Goal: Task Accomplishment & Management: Complete application form

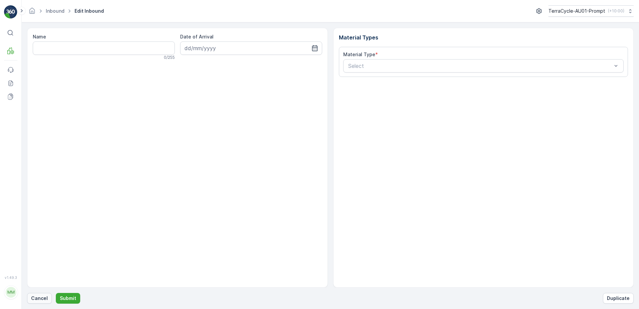
click at [40, 299] on p "Cancel" at bounding box center [39, 298] width 17 height 7
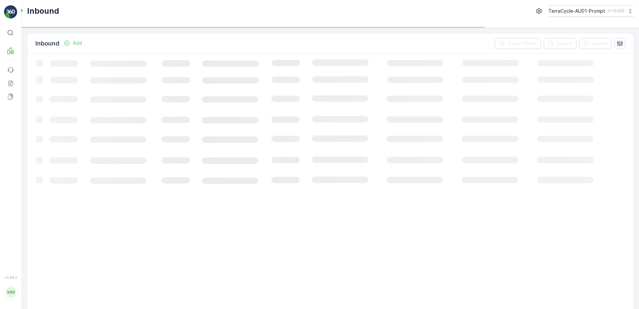
click at [78, 43] on p "Add" at bounding box center [77, 43] width 9 height 7
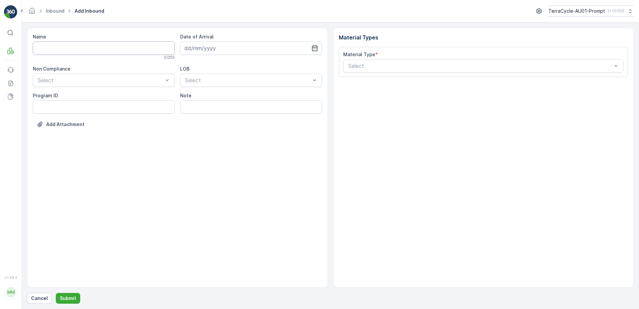
click at [71, 46] on input "Name" at bounding box center [104, 47] width 142 height 13
type input "01993126509999989136LJ8503385801000650304"
click at [56, 293] on button "Submit" at bounding box center [68, 298] width 24 height 11
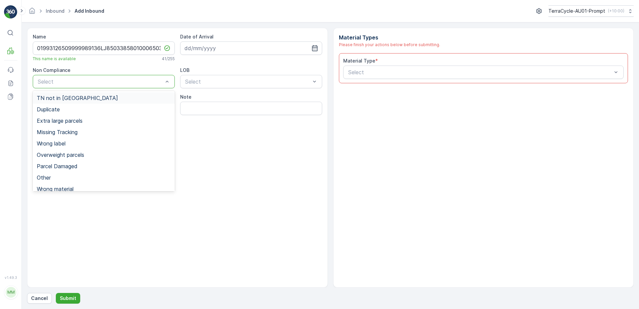
click at [89, 100] on div "TN not in [GEOGRAPHIC_DATA]" at bounding box center [104, 98] width 134 height 6
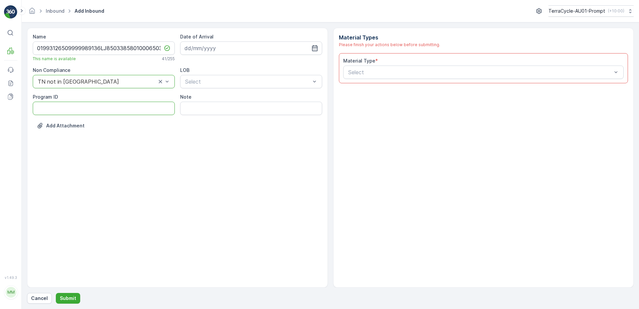
click at [67, 106] on ID "Program ID" at bounding box center [104, 108] width 142 height 13
type ID "1219"
drag, startPoint x: 240, startPoint y: 47, endPoint x: 294, endPoint y: 44, distance: 54.6
click at [246, 46] on input at bounding box center [251, 47] width 142 height 13
click at [249, 92] on div "5" at bounding box center [251, 90] width 11 height 11
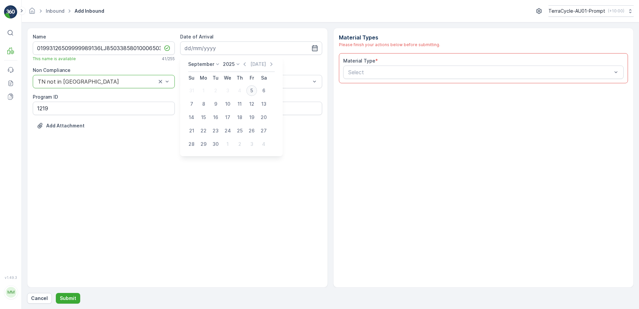
type input "[DATE]"
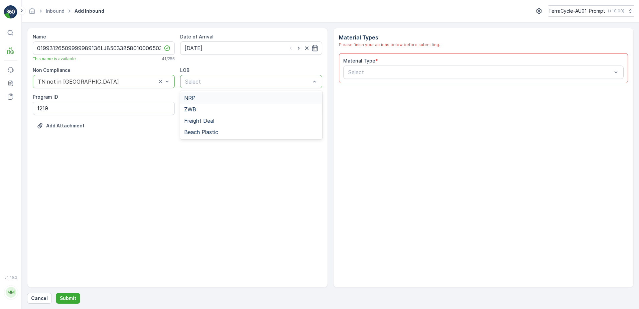
click at [242, 98] on div "NRP" at bounding box center [251, 98] width 134 height 6
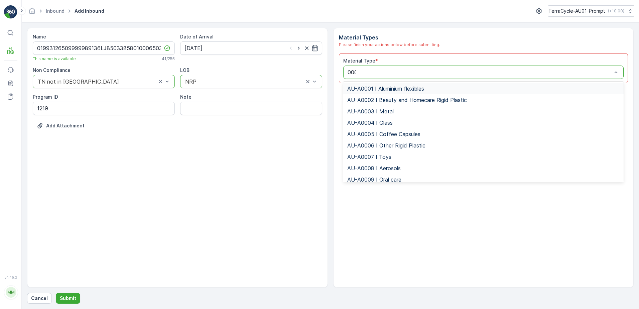
type input "0002"
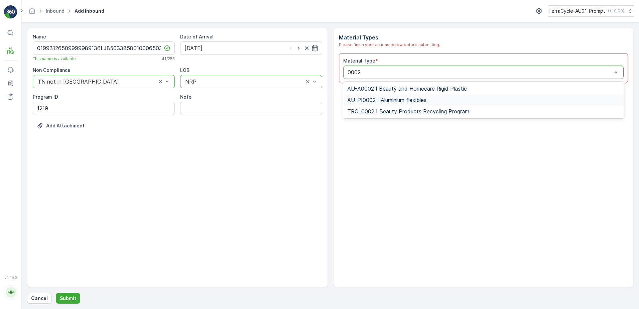
click at [419, 103] on div "AU-PI0002 I Aluminium flexibles" at bounding box center [483, 99] width 281 height 11
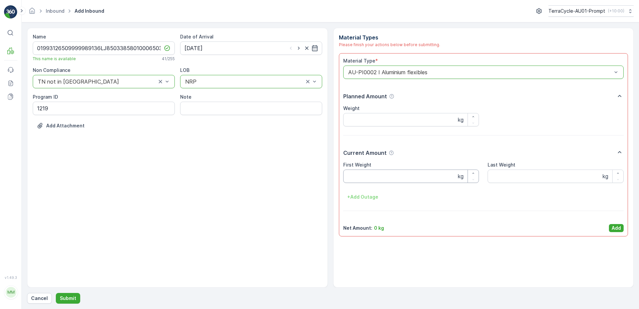
click at [404, 180] on Weight "First Weight" at bounding box center [411, 175] width 136 height 13
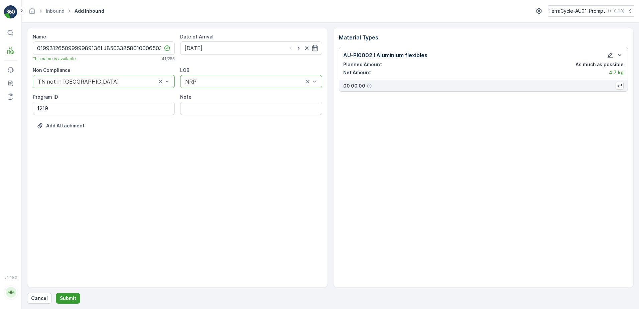
click at [63, 296] on p "Submit" at bounding box center [68, 298] width 16 height 7
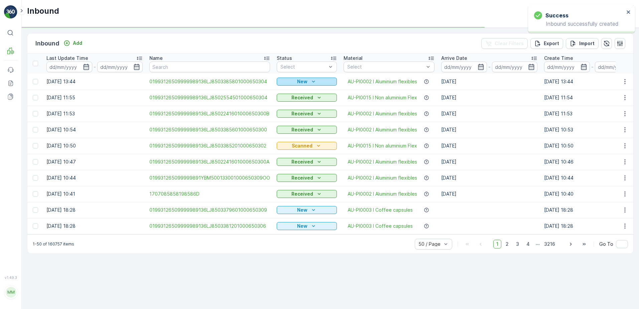
click at [312, 81] on icon "New" at bounding box center [313, 82] width 3 height 2
click at [291, 103] on span "Scanned" at bounding box center [289, 101] width 20 height 7
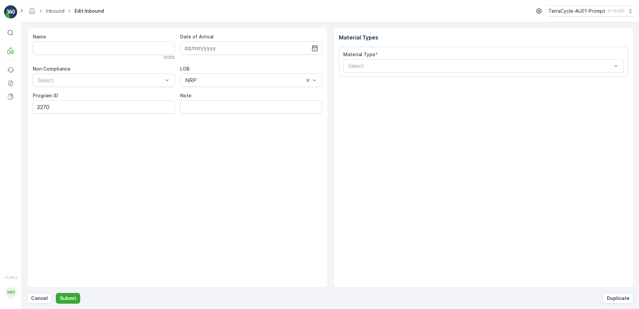
type input "01993126509999989136LJ8502241601000650300"
type input "[DATE]"
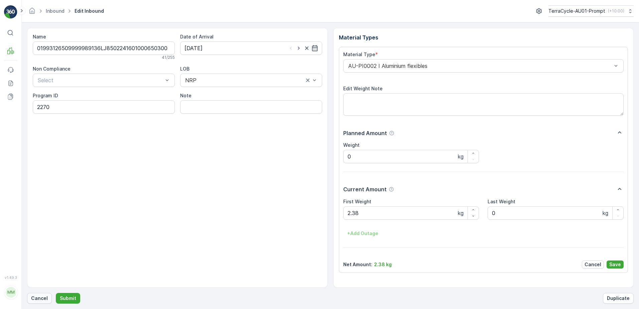
click at [45, 297] on p "Cancel" at bounding box center [39, 298] width 17 height 7
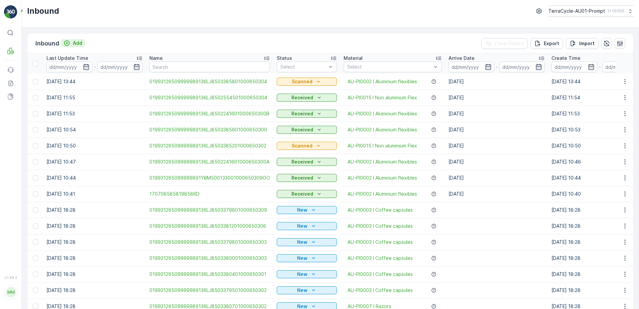
click at [79, 41] on p "Add" at bounding box center [77, 43] width 9 height 7
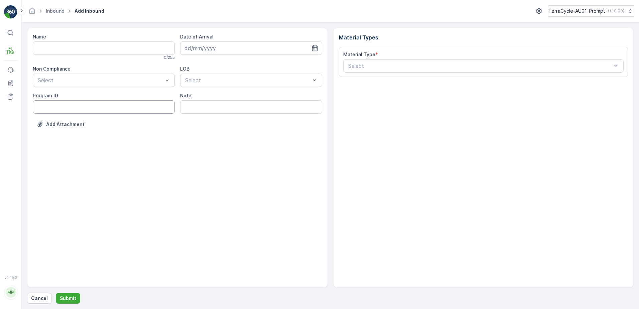
click at [42, 102] on ID "Program ID" at bounding box center [104, 106] width 142 height 13
type ID "2270"
click at [121, 46] on input "Name" at bounding box center [104, 47] width 142 height 13
click at [56, 293] on button "Submit" at bounding box center [68, 298] width 24 height 11
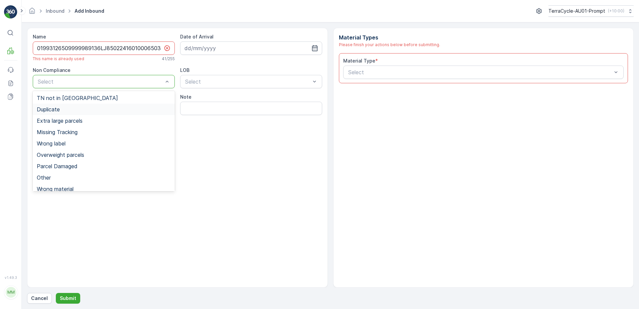
click at [87, 108] on div "Duplicate" at bounding box center [104, 109] width 134 height 6
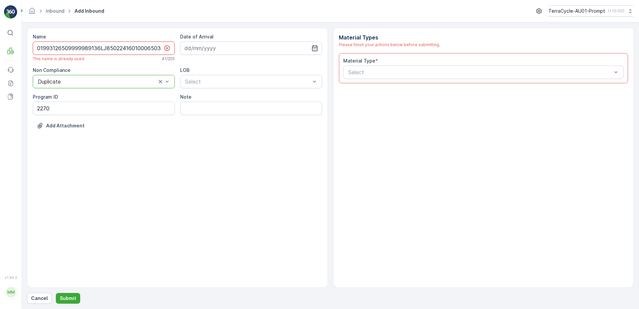
click at [162, 50] on input "01993126509999989136LJ8502241601000650300" at bounding box center [104, 47] width 142 height 13
type input "01993126509999989136LJ8502241601000650300C"
click at [213, 47] on input at bounding box center [251, 47] width 142 height 13
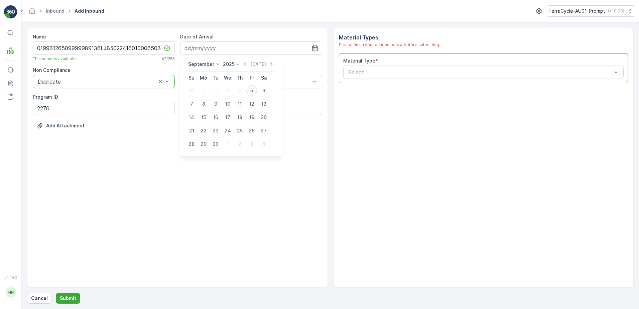
click at [252, 91] on div "5" at bounding box center [251, 90] width 11 height 11
type input "[DATE]"
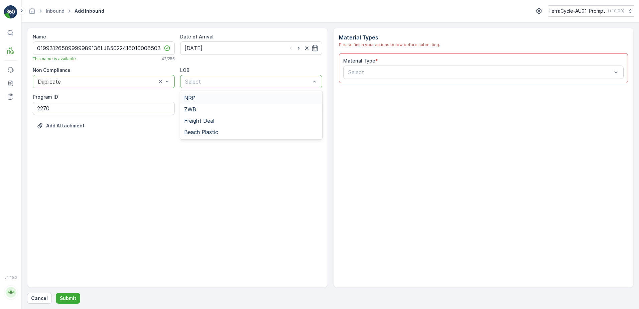
click at [241, 95] on div "NRP" at bounding box center [251, 98] width 134 height 6
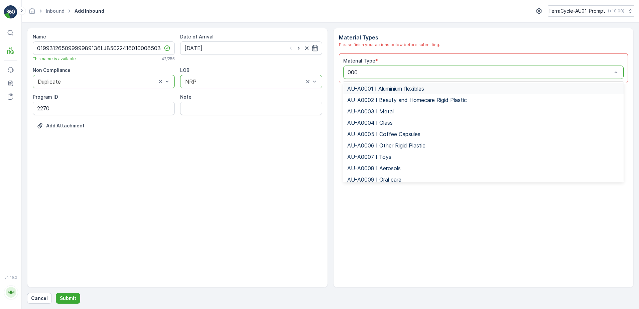
type input "0002"
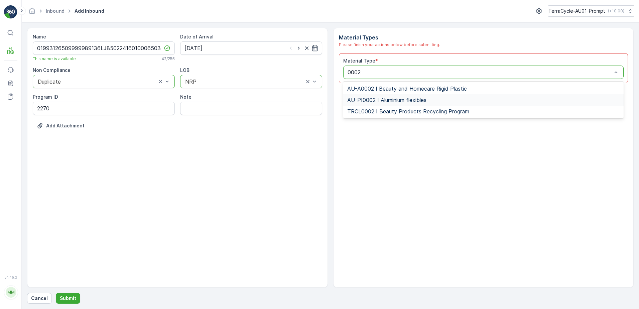
click at [419, 99] on span "AU-PI0002 I Aluminium flexibles" at bounding box center [386, 100] width 79 height 6
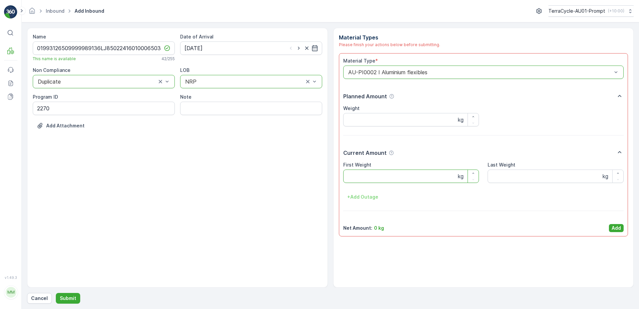
click at [386, 179] on Weight "First Weight" at bounding box center [411, 175] width 136 height 13
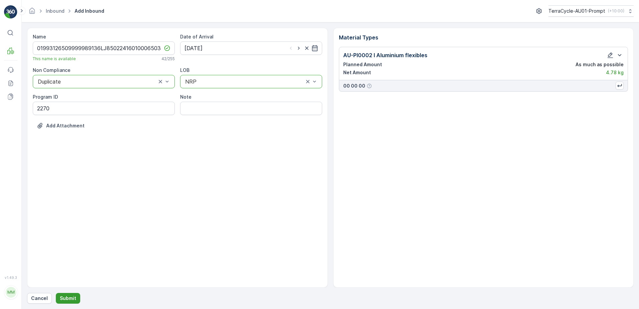
click at [68, 299] on p "Submit" at bounding box center [68, 298] width 16 height 7
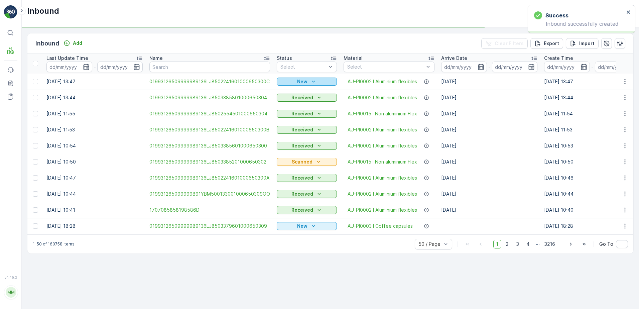
click at [318, 79] on div "New" at bounding box center [306, 81] width 55 height 7
click at [292, 100] on span "Scanned" at bounding box center [289, 101] width 20 height 7
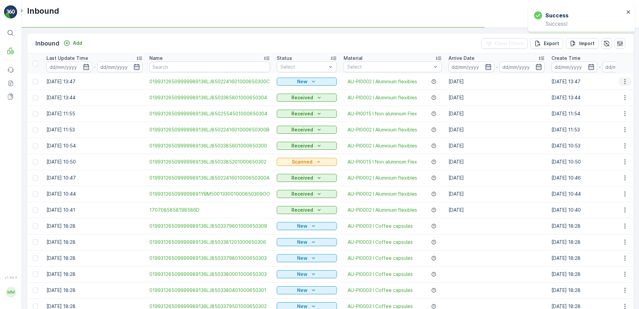
click at [625, 80] on icon "button" at bounding box center [625, 81] width 7 height 7
click at [601, 128] on span "Print QR" at bounding box center [598, 129] width 18 height 7
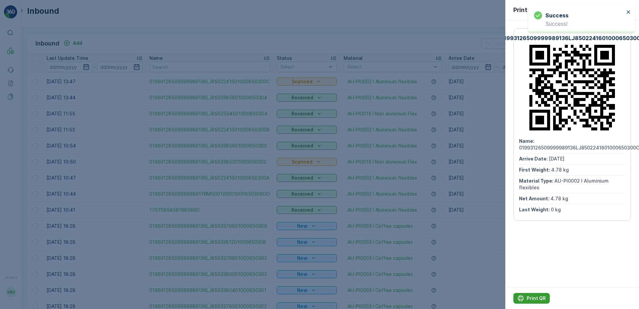
click at [538, 296] on p "Print QR" at bounding box center [536, 298] width 19 height 7
click at [626, 9] on icon "button" at bounding box center [628, 9] width 7 height 7
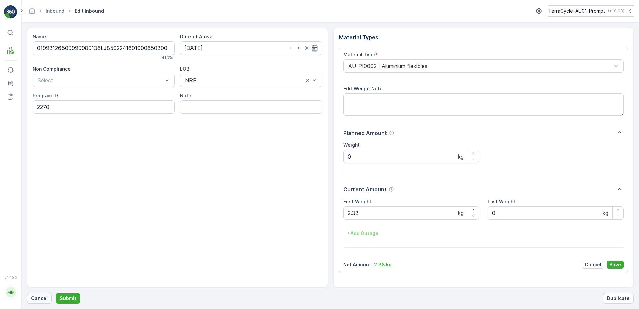
click at [37, 297] on p "Cancel" at bounding box center [39, 298] width 17 height 7
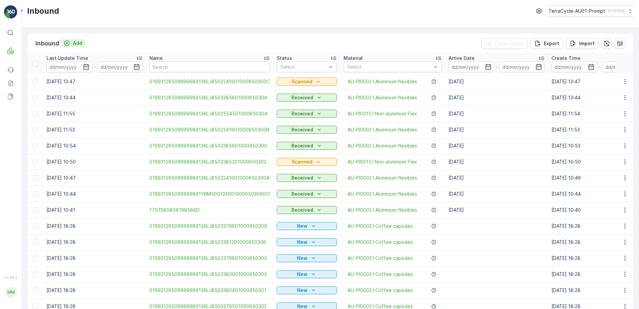
click at [75, 44] on p "Add" at bounding box center [77, 43] width 9 height 7
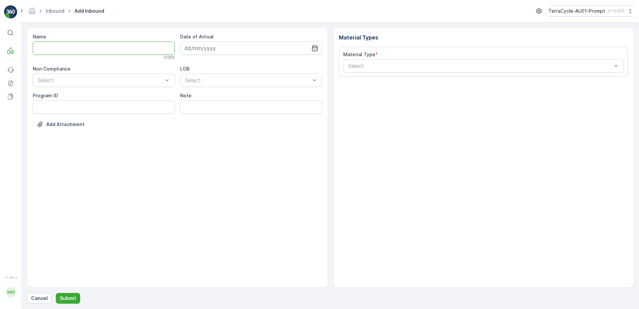
click at [71, 49] on input "Name" at bounding box center [104, 47] width 142 height 13
type input "01993126509999989136LJ8502241601000650300"
click at [56, 293] on button "Submit" at bounding box center [68, 298] width 24 height 11
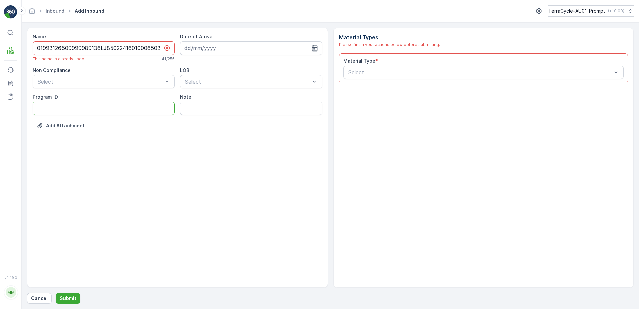
click at [52, 111] on ID "Program ID" at bounding box center [104, 108] width 142 height 13
type ID "2270"
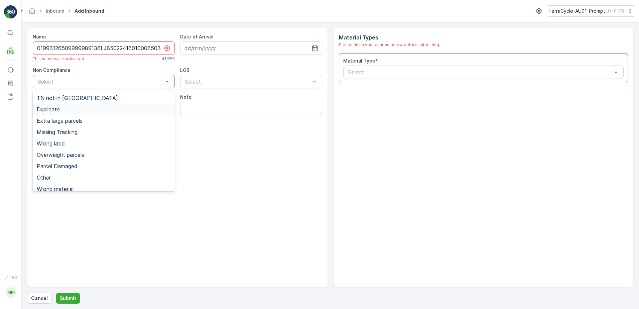
click at [55, 114] on div "Duplicate" at bounding box center [104, 109] width 142 height 11
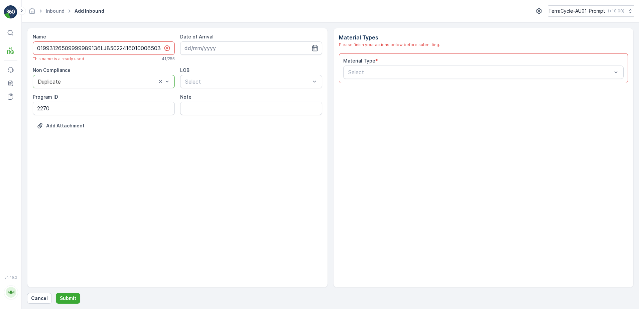
click at [162, 48] on input "01993126509999989136LJ8502241601000650300" at bounding box center [104, 47] width 142 height 13
type input "01993126509999989136LJ8502241601000650300D"
click at [231, 47] on input at bounding box center [251, 47] width 142 height 13
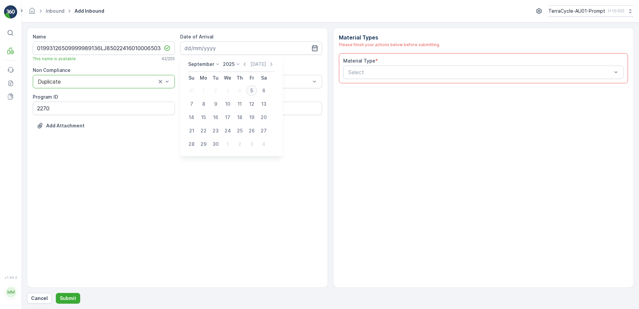
click at [254, 94] on div "5" at bounding box center [251, 90] width 11 height 11
type input "[DATE]"
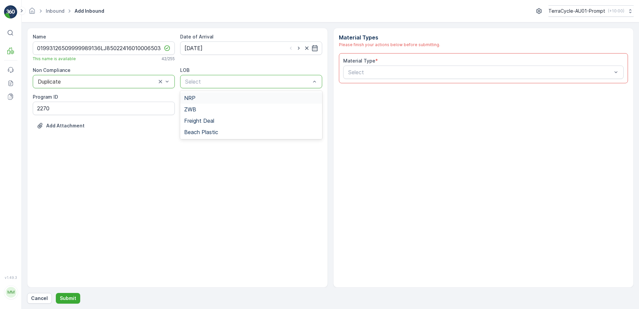
click at [227, 98] on div "NRP" at bounding box center [251, 98] width 134 height 6
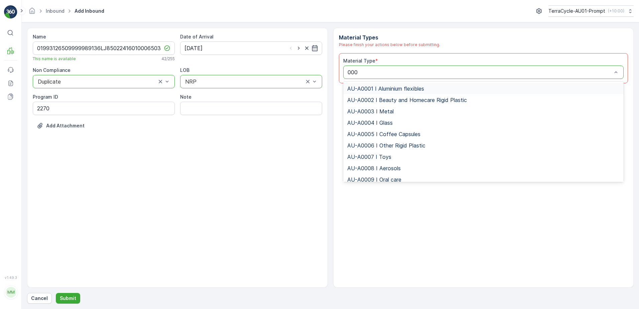
type input "0002"
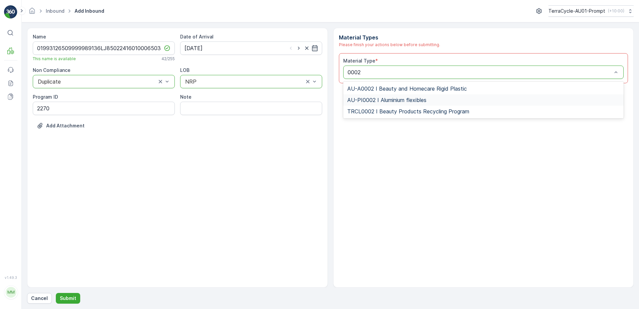
click at [397, 101] on span "AU-PI0002 I Aluminium flexibles" at bounding box center [386, 100] width 79 height 6
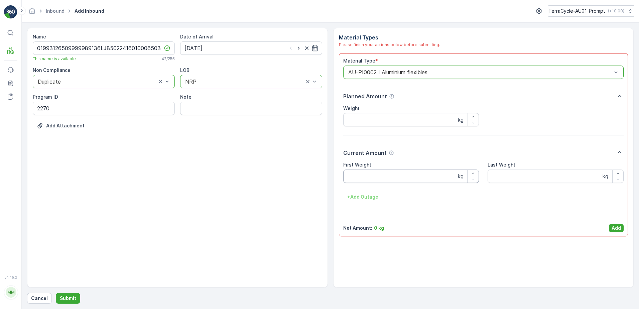
click at [362, 182] on Weight "First Weight" at bounding box center [411, 175] width 136 height 13
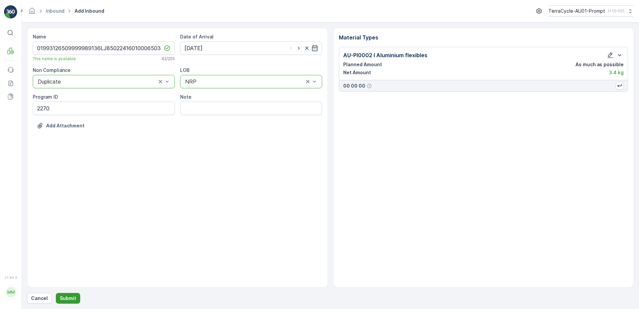
click at [69, 299] on p "Submit" at bounding box center [68, 298] width 16 height 7
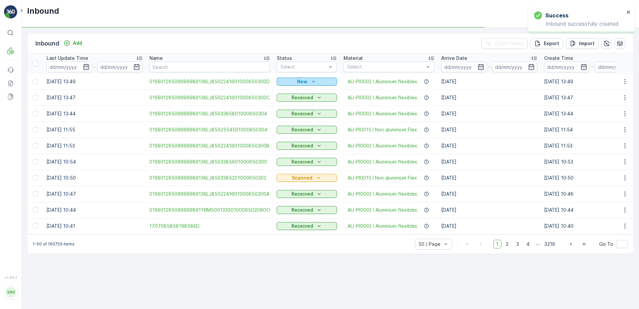
click at [311, 79] on icon "New" at bounding box center [313, 81] width 7 height 7
click at [291, 102] on span "Scanned" at bounding box center [289, 101] width 20 height 7
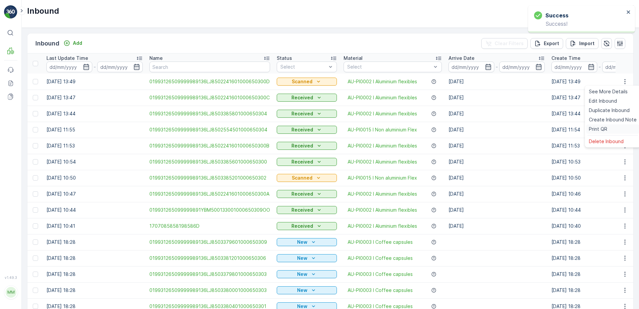
click at [606, 129] on span "Print QR" at bounding box center [598, 129] width 18 height 7
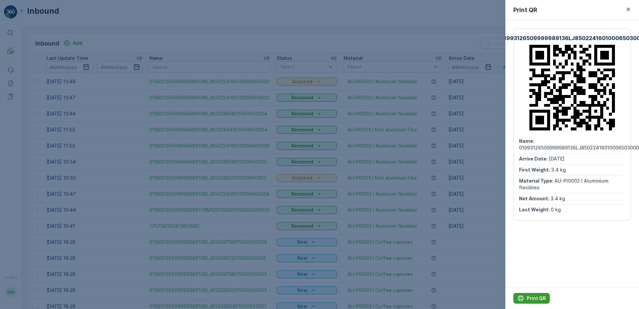
click at [530, 300] on p "Print QR" at bounding box center [536, 298] width 19 height 7
click at [627, 7] on icon "button" at bounding box center [628, 9] width 7 height 7
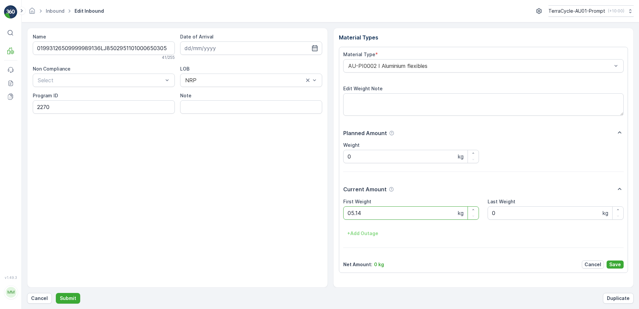
click at [56, 293] on button "Submit" at bounding box center [68, 298] width 24 height 11
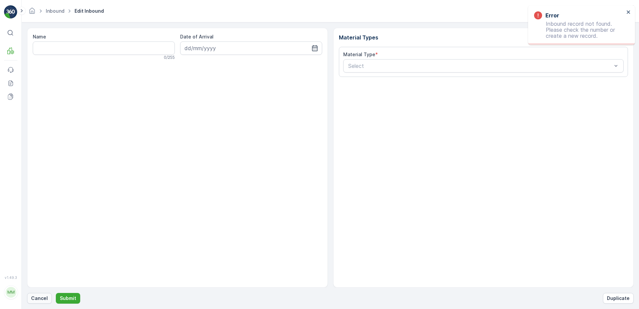
click at [32, 299] on p "Cancel" at bounding box center [39, 298] width 17 height 7
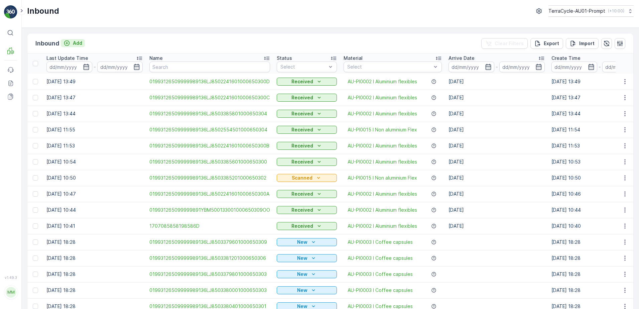
click at [77, 45] on p "Add" at bounding box center [77, 43] width 9 height 7
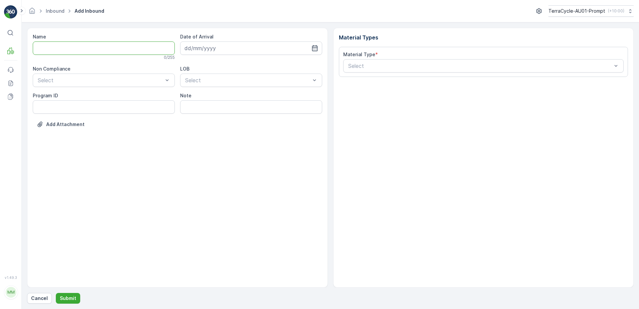
click at [77, 45] on input "Name" at bounding box center [104, 47] width 142 height 13
type input "01993126509999989136LJ8503385001000650308"
click at [56, 293] on button "Submit" at bounding box center [68, 298] width 24 height 11
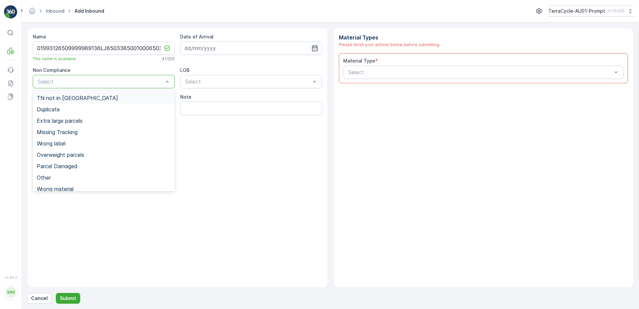
click at [87, 100] on div "TN not in [GEOGRAPHIC_DATA]" at bounding box center [104, 98] width 134 height 6
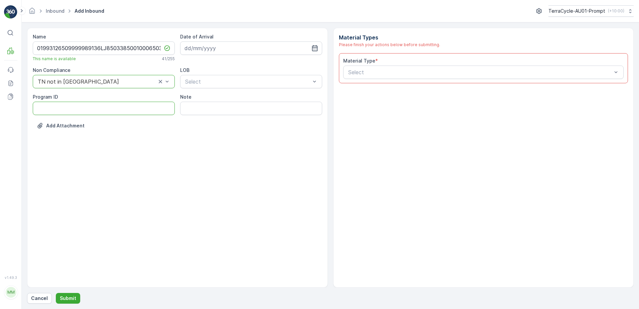
click at [57, 107] on ID "Program ID" at bounding box center [104, 108] width 142 height 13
type ID "1219"
click at [253, 49] on input at bounding box center [251, 47] width 142 height 13
click at [251, 91] on div "5" at bounding box center [251, 90] width 11 height 11
type input "[DATE]"
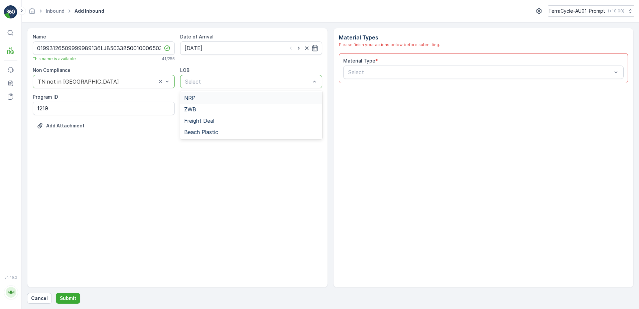
click at [221, 101] on div "NRP" at bounding box center [251, 97] width 142 height 11
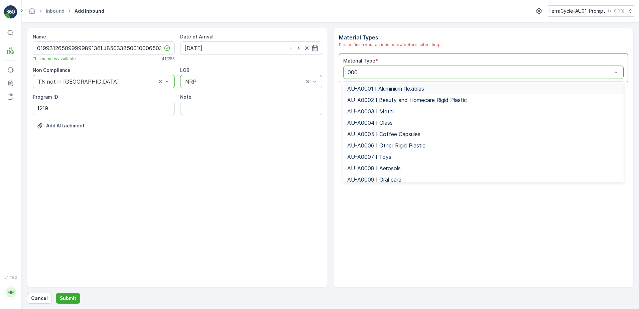
type input "0002"
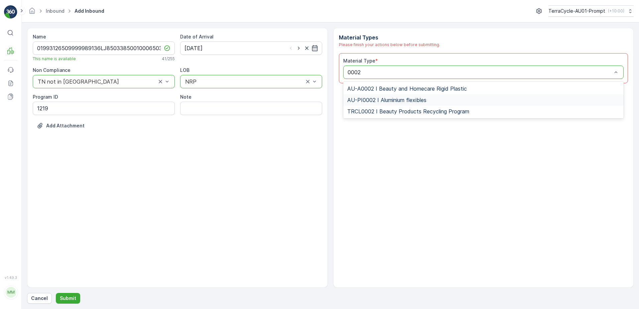
click at [407, 99] on span "AU-PI0002 I Aluminium flexibles" at bounding box center [386, 100] width 79 height 6
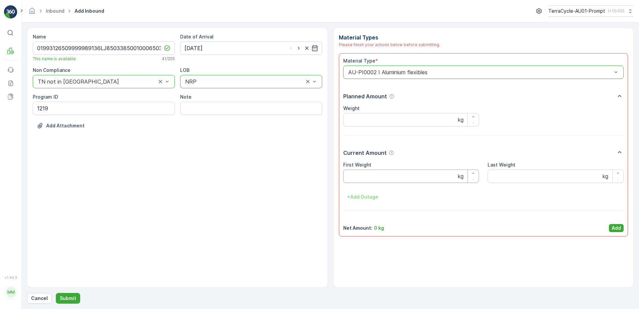
click at [356, 182] on Weight "First Weight" at bounding box center [411, 175] width 136 height 13
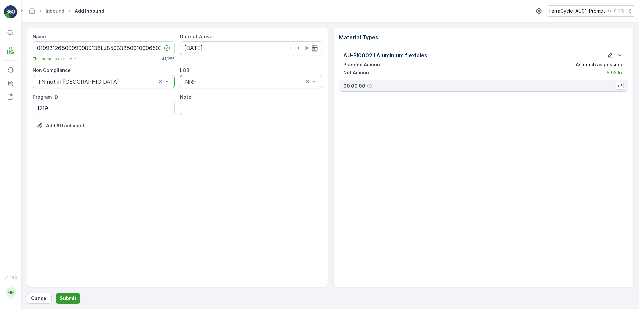
click at [76, 296] on button "Submit" at bounding box center [68, 298] width 24 height 11
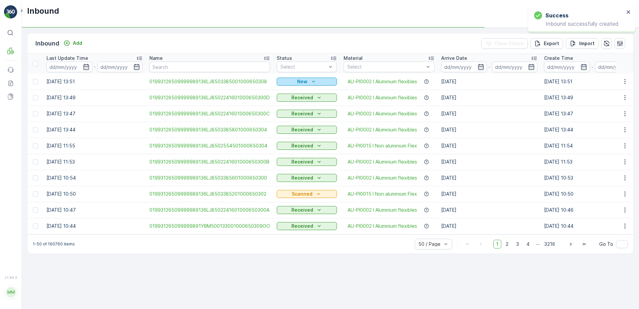
click at [294, 80] on div "New" at bounding box center [306, 81] width 55 height 7
click at [284, 100] on span "Scanned" at bounding box center [289, 101] width 20 height 7
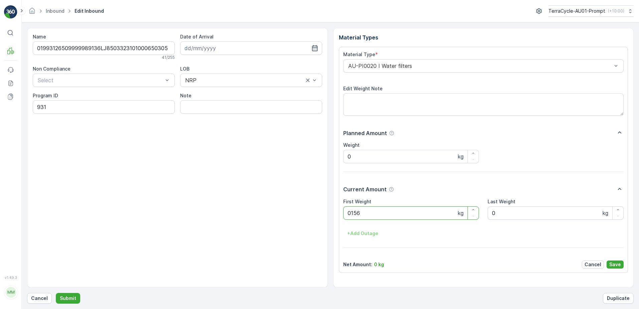
click at [56, 293] on button "Submit" at bounding box center [68, 298] width 24 height 11
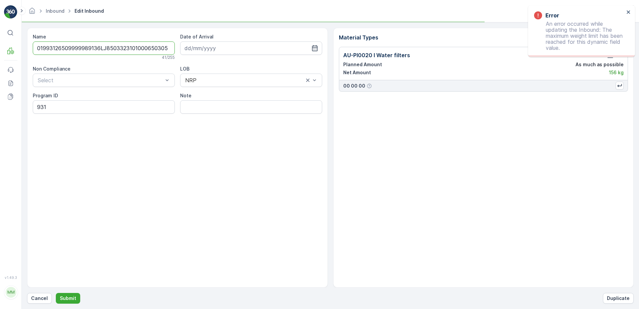
scroll to position [0, 1]
click at [629, 11] on icon "close" at bounding box center [628, 11] width 5 height 5
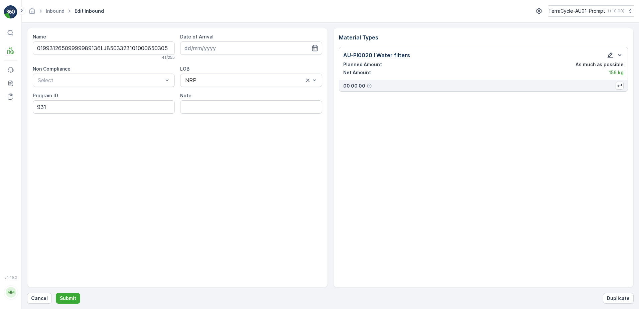
click at [612, 55] on icon "button" at bounding box center [610, 55] width 7 height 7
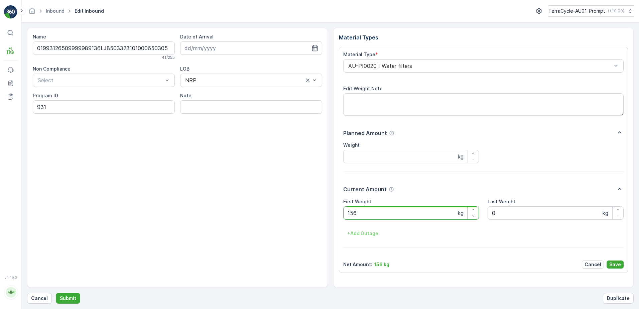
click at [350, 213] on Weight "156" at bounding box center [411, 212] width 136 height 13
type Weight "1.56"
click at [619, 264] on p "Save" at bounding box center [615, 264] width 12 height 7
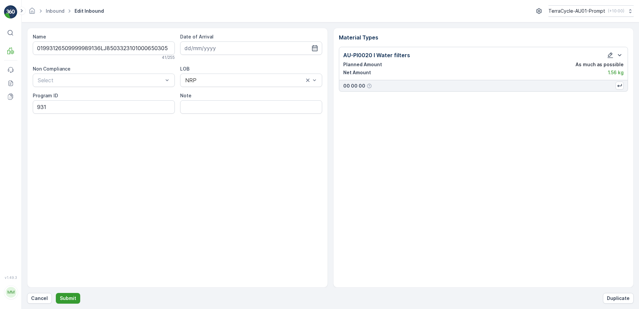
click at [72, 293] on button "Submit" at bounding box center [68, 298] width 24 height 11
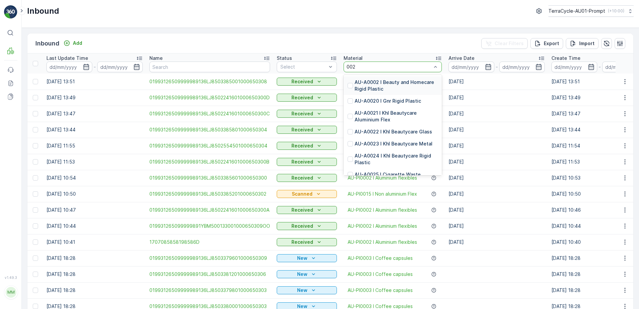
type input "0020"
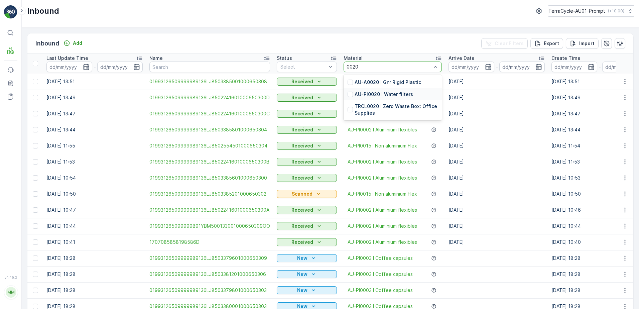
click at [376, 94] on p "AU-PI0020 I Water filters" at bounding box center [384, 94] width 58 height 7
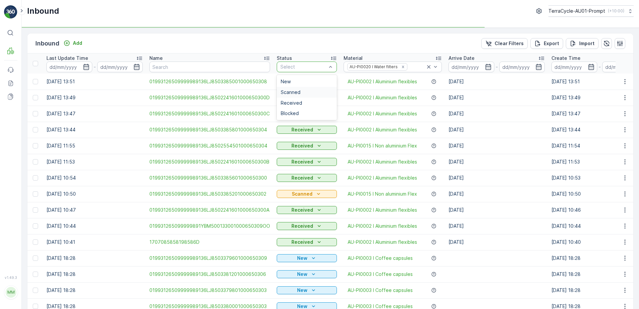
click at [304, 90] on div "Scanned" at bounding box center [307, 92] width 52 height 5
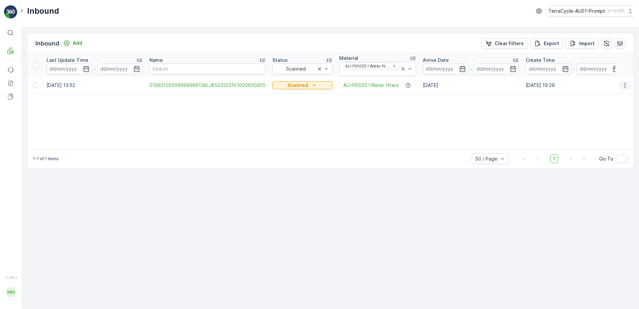
click at [624, 85] on icon "button" at bounding box center [625, 85] width 7 height 7
click at [606, 131] on span "Print QR" at bounding box center [598, 132] width 18 height 7
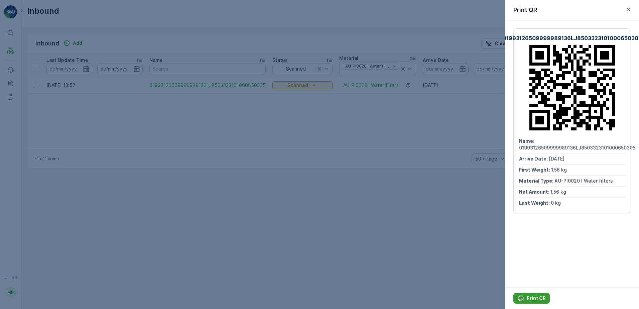
click at [532, 299] on p "Print QR" at bounding box center [536, 298] width 19 height 7
click at [629, 10] on icon "button" at bounding box center [628, 9] width 3 height 3
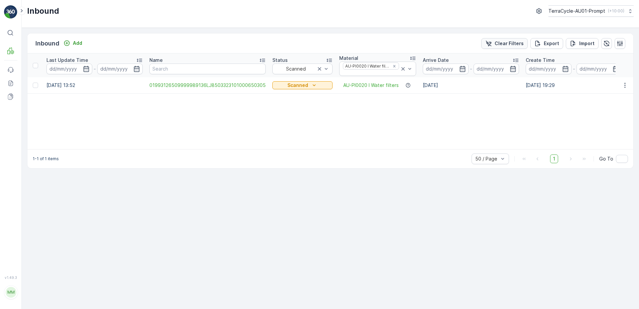
click at [492, 46] on icon "Clear Filters" at bounding box center [488, 43] width 7 height 7
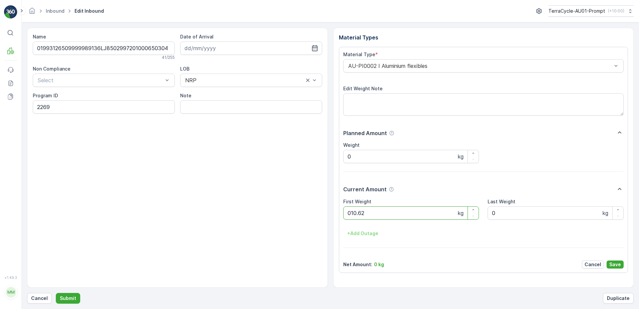
click at [56, 293] on button "Submit" at bounding box center [68, 298] width 24 height 11
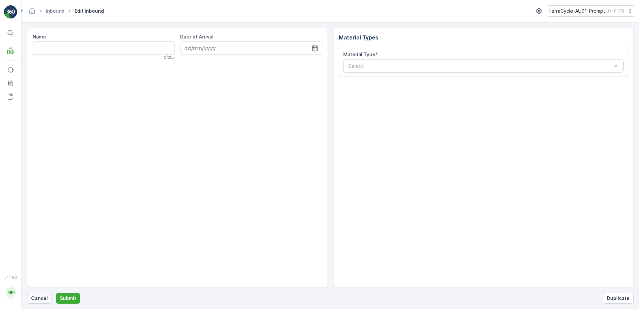
click at [38, 300] on p "Cancel" at bounding box center [39, 298] width 17 height 7
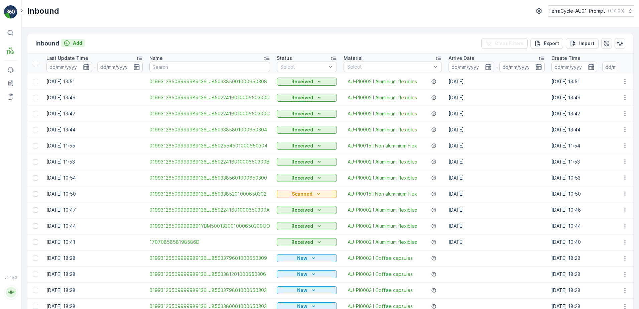
click at [78, 45] on p "Add" at bounding box center [77, 43] width 9 height 7
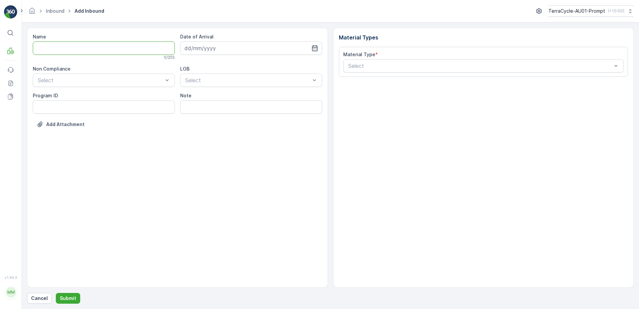
click at [78, 45] on input "Name" at bounding box center [104, 47] width 142 height 13
type input "01993126509999989136LJ8503385301000650309"
click at [56, 293] on button "Submit" at bounding box center [68, 298] width 24 height 11
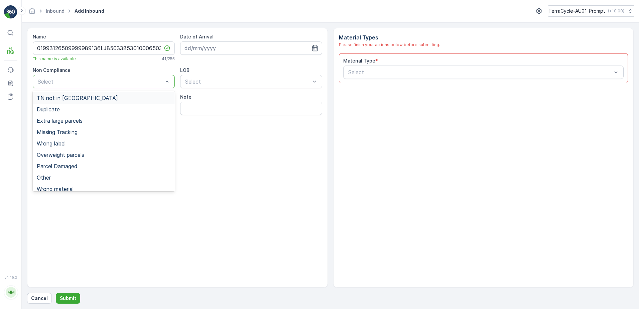
click at [75, 98] on span "TN not in [GEOGRAPHIC_DATA]" at bounding box center [77, 98] width 81 height 6
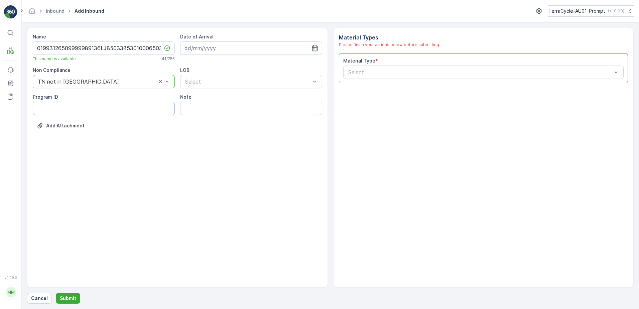
click at [56, 110] on ID "Program ID" at bounding box center [104, 108] width 142 height 13
type ID "1307"
click at [257, 45] on input at bounding box center [251, 47] width 142 height 13
click at [250, 92] on div "5" at bounding box center [251, 90] width 11 height 11
type input "[DATE]"
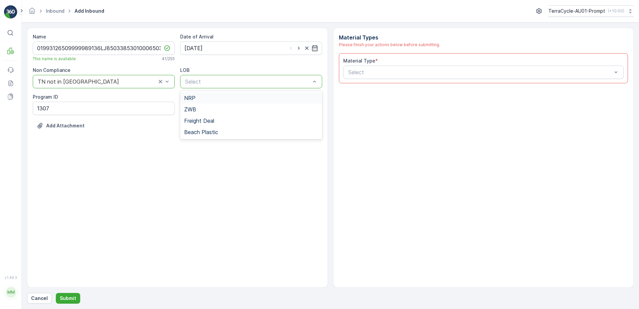
click at [243, 98] on div "NRP" at bounding box center [251, 98] width 134 height 6
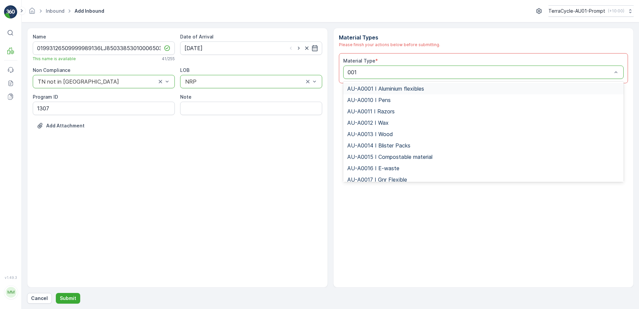
type input "0015"
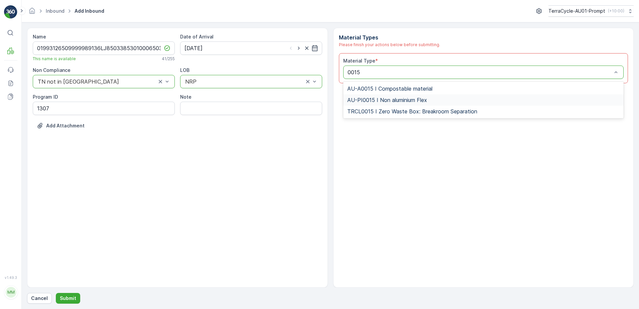
click at [417, 100] on span "AU-PI0015 I Non aluminium Flex" at bounding box center [387, 100] width 80 height 6
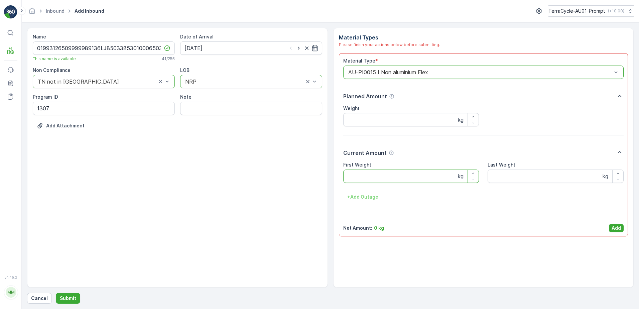
click at [364, 175] on Weight "First Weight" at bounding box center [411, 175] width 136 height 13
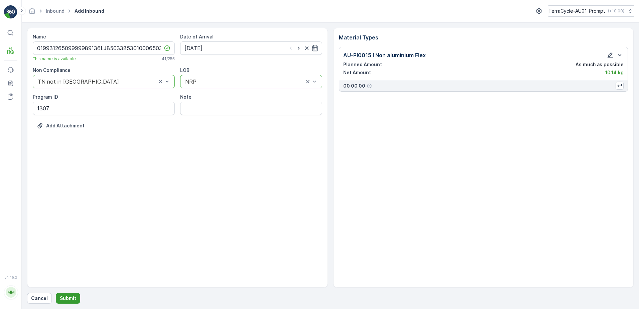
click at [72, 296] on p "Submit" at bounding box center [68, 298] width 16 height 7
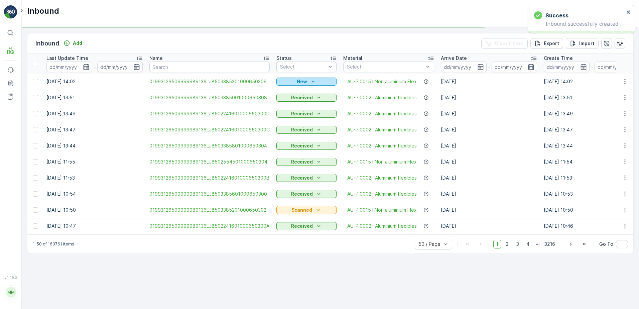
click at [303, 82] on p "New" at bounding box center [302, 81] width 10 height 7
click at [289, 100] on span "Scanned" at bounding box center [288, 101] width 20 height 7
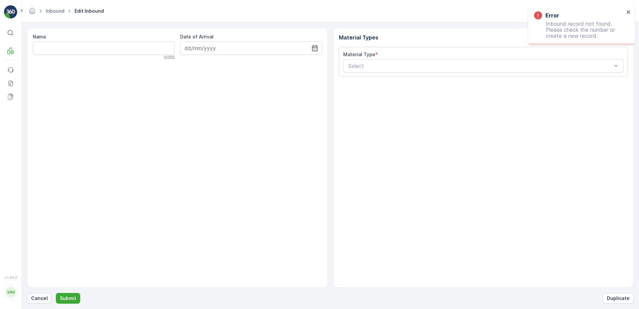
click at [39, 300] on p "Cancel" at bounding box center [39, 298] width 17 height 7
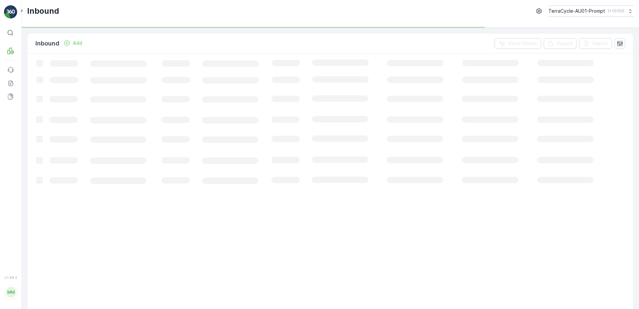
click at [75, 44] on p "Add" at bounding box center [77, 43] width 9 height 7
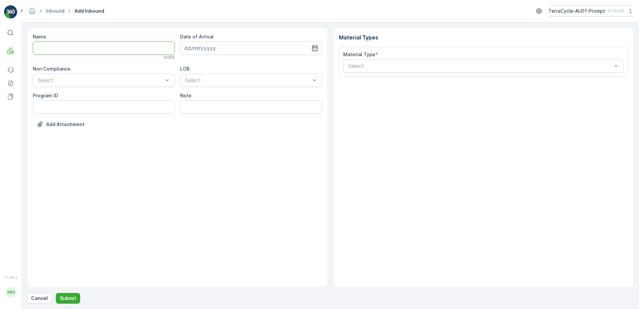
click at [71, 49] on input "Name" at bounding box center [104, 47] width 142 height 13
type input "01993126509999989136LJ8503385401000650306"
click at [56, 293] on button "Submit" at bounding box center [68, 298] width 24 height 11
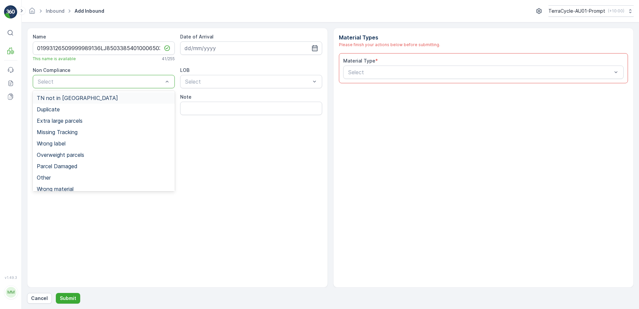
click at [49, 97] on span "TN not in [GEOGRAPHIC_DATA]" at bounding box center [77, 98] width 81 height 6
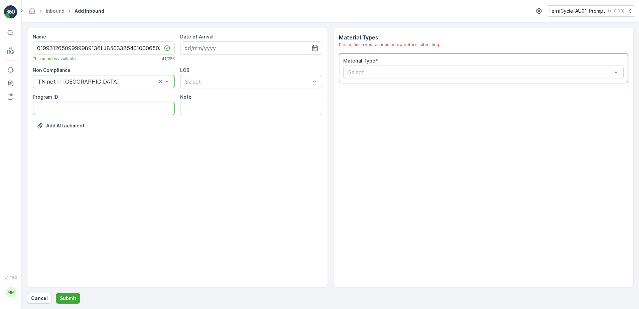
click at [48, 109] on ID "Program ID" at bounding box center [104, 108] width 142 height 13
type ID "1307"
click at [256, 48] on input at bounding box center [251, 47] width 142 height 13
click at [249, 89] on div "5" at bounding box center [251, 90] width 11 height 11
type input "[DATE]"
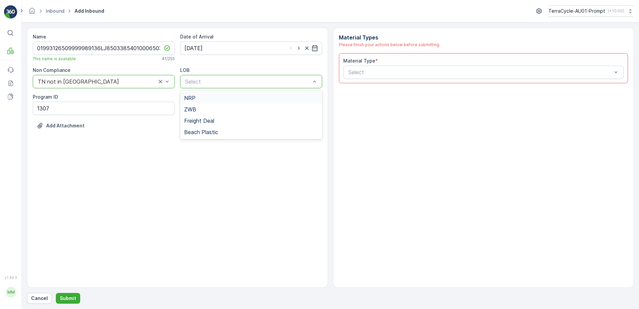
click at [243, 95] on div "NRP" at bounding box center [251, 97] width 142 height 11
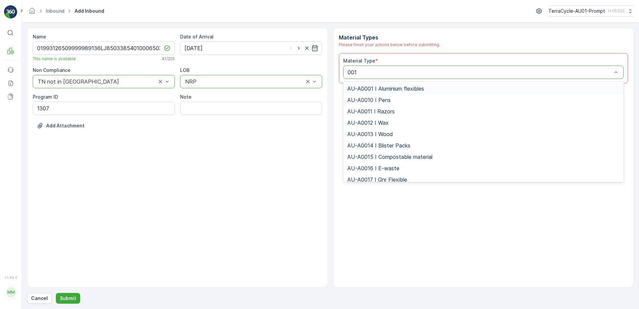
type input "0015"
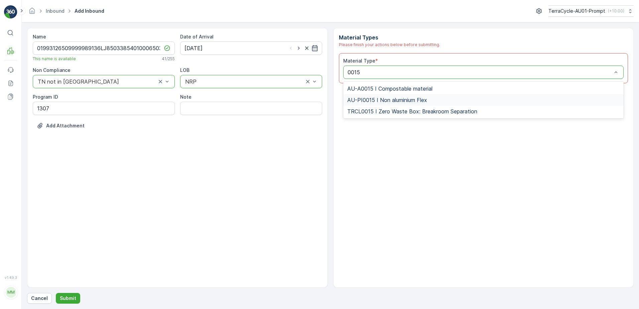
click at [387, 102] on span "AU-PI0015 I Non aluminium Flex" at bounding box center [387, 100] width 80 height 6
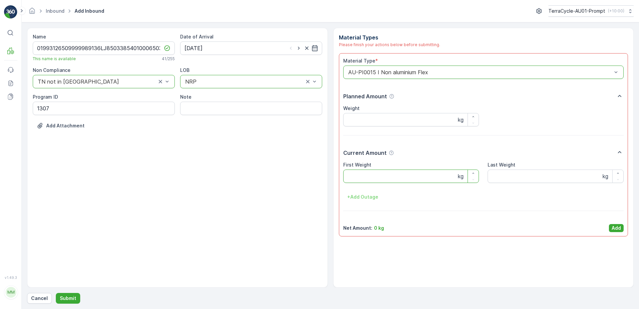
click at [369, 172] on Weight "First Weight" at bounding box center [411, 175] width 136 height 13
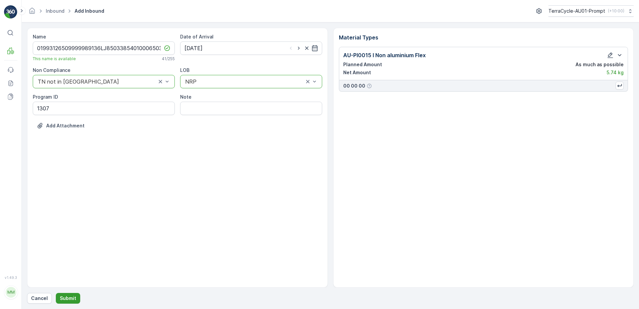
click at [63, 297] on p "Submit" at bounding box center [68, 298] width 16 height 7
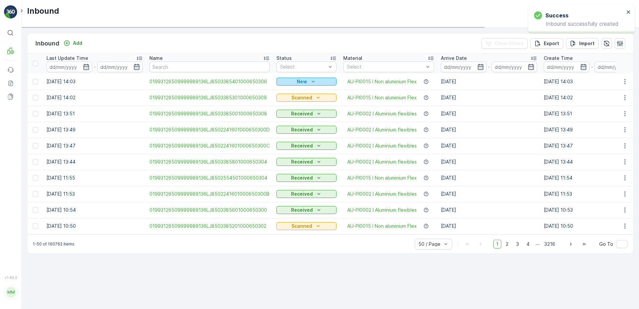
click at [299, 80] on p "New" at bounding box center [302, 81] width 10 height 7
click at [294, 102] on span "Scanned" at bounding box center [288, 101] width 20 height 7
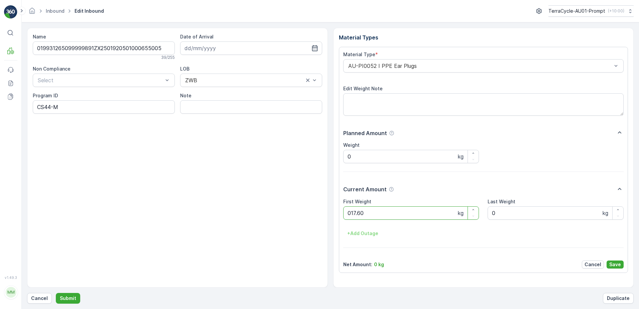
click at [56, 293] on button "Submit" at bounding box center [68, 298] width 24 height 11
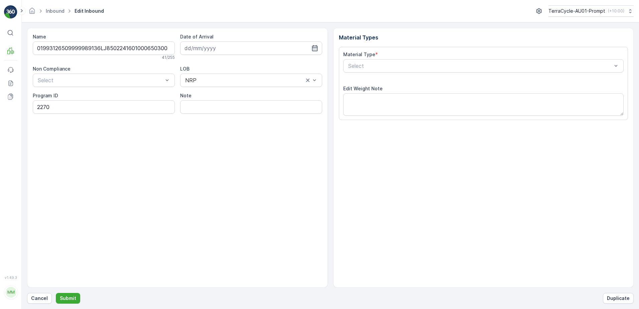
type input "[DATE]"
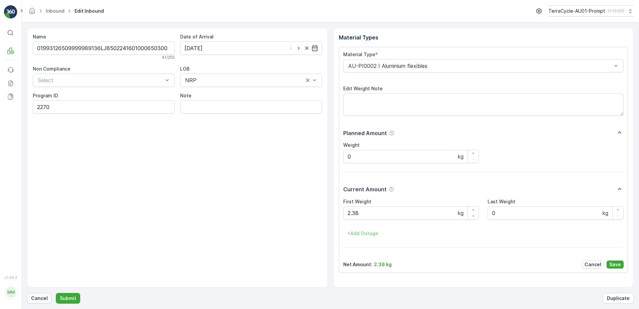
click at [33, 299] on p "Cancel" at bounding box center [39, 298] width 17 height 7
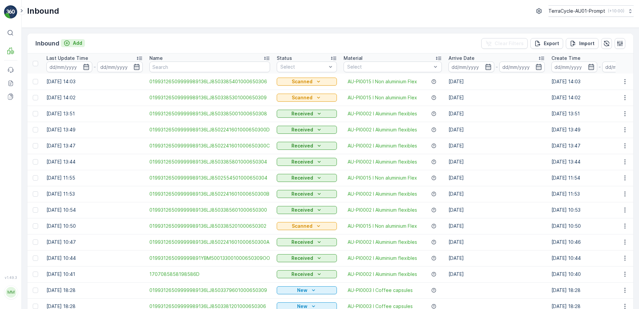
click at [76, 45] on p "Add" at bounding box center [77, 43] width 9 height 7
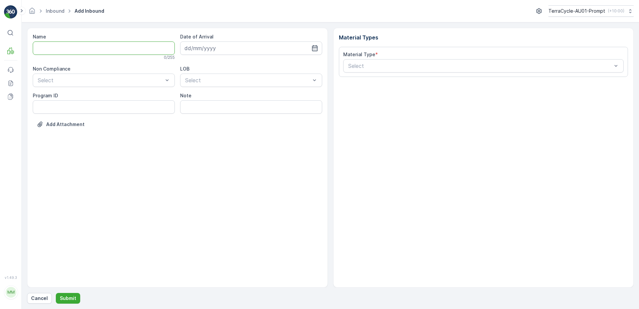
click at [79, 44] on input "Name" at bounding box center [104, 47] width 142 height 13
click at [56, 293] on button "Submit" at bounding box center [68, 298] width 24 height 11
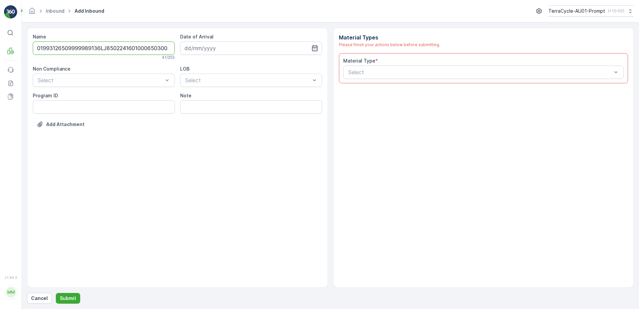
scroll to position [0, 1]
click at [161, 46] on input "01993126509999989136LJ8502241601000650300" at bounding box center [104, 47] width 142 height 13
type input "01993126509999989136LJ8502241601000650300E"
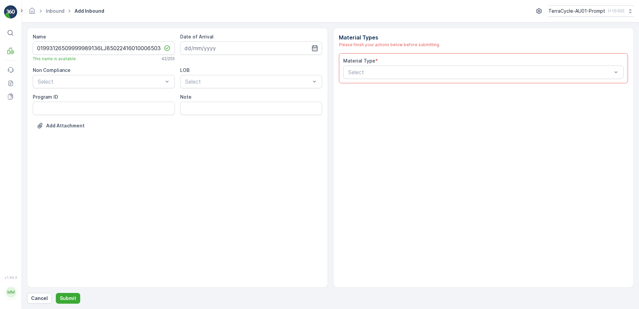
click at [113, 74] on div "Non Compliance Select" at bounding box center [104, 77] width 142 height 21
click at [90, 86] on div "Select" at bounding box center [104, 81] width 142 height 13
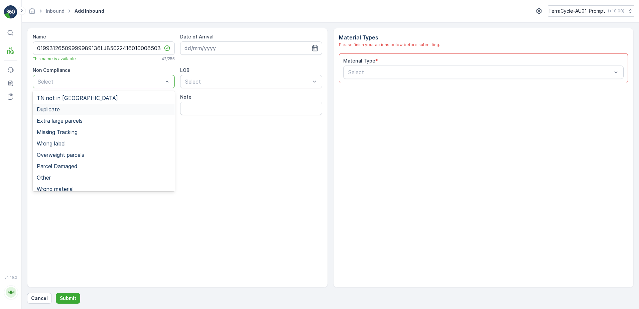
click at [57, 107] on span "Duplicate" at bounding box center [48, 109] width 23 height 6
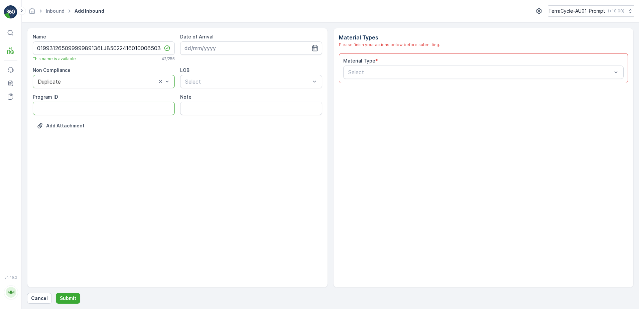
click at [55, 110] on ID "Program ID" at bounding box center [104, 108] width 142 height 13
type ID "2270"
drag, startPoint x: 242, startPoint y: 48, endPoint x: 245, endPoint y: 48, distance: 3.4
click at [242, 48] on input at bounding box center [251, 47] width 142 height 13
click at [251, 90] on div "5" at bounding box center [251, 90] width 11 height 11
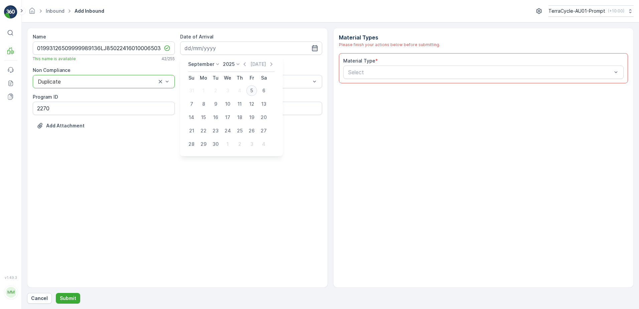
type input "[DATE]"
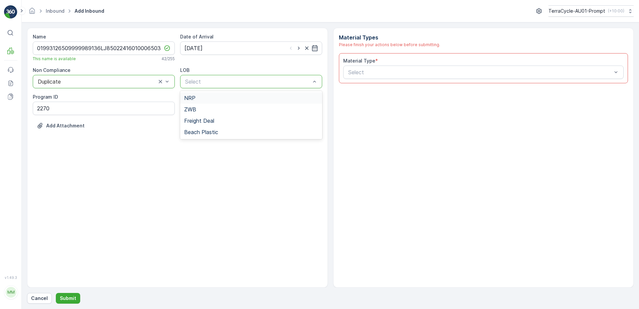
click at [241, 77] on div "Select" at bounding box center [251, 81] width 142 height 13
click at [224, 98] on div "NRP" at bounding box center [251, 98] width 134 height 6
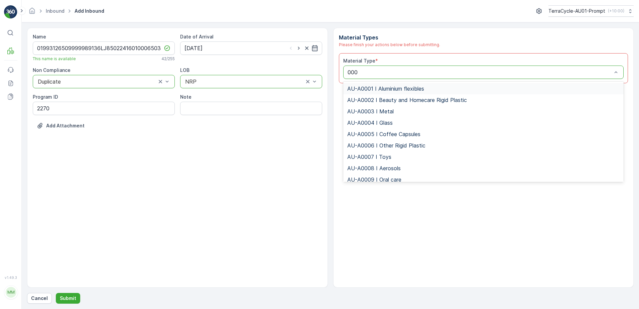
type input "0002"
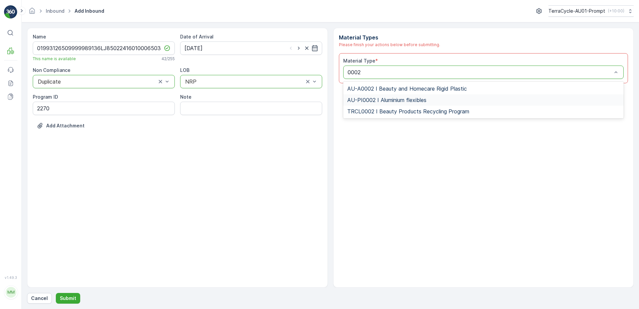
click at [415, 99] on span "AU-PI0002 I Aluminium flexibles" at bounding box center [386, 100] width 79 height 6
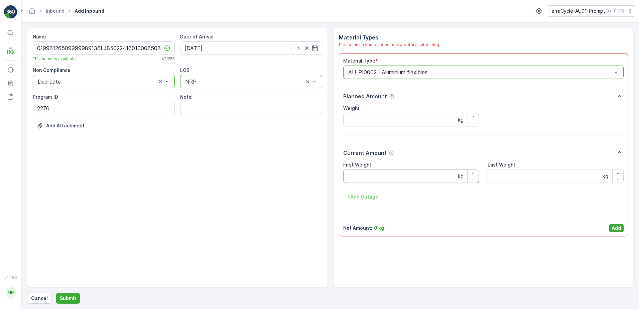
click at [364, 174] on Weight "First Weight" at bounding box center [411, 175] width 136 height 13
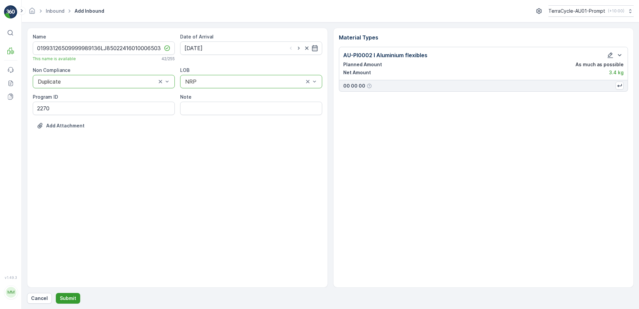
click at [67, 294] on button "Submit" at bounding box center [68, 298] width 24 height 11
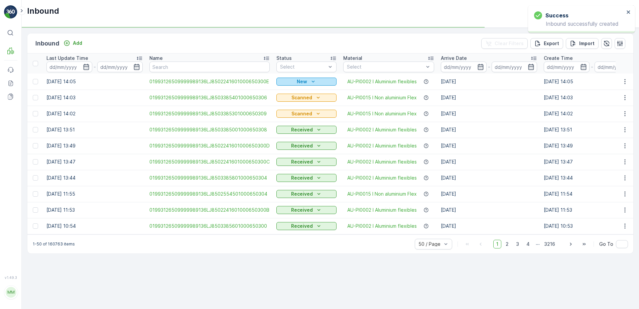
click at [312, 82] on icon "New" at bounding box center [313, 81] width 7 height 7
click at [290, 102] on span "Scanned" at bounding box center [288, 101] width 20 height 7
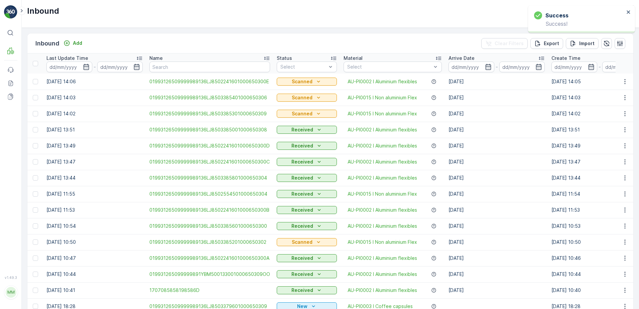
click at [622, 81] on icon "button" at bounding box center [625, 81] width 7 height 7
click at [603, 127] on span "Print QR" at bounding box center [598, 129] width 18 height 7
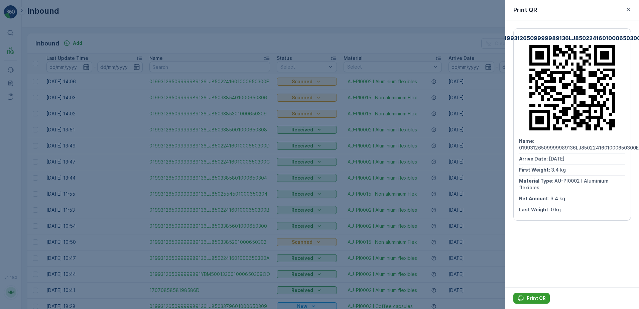
click at [535, 296] on p "Print QR" at bounding box center [536, 298] width 19 height 7
click at [628, 9] on icon "button" at bounding box center [628, 9] width 3 height 3
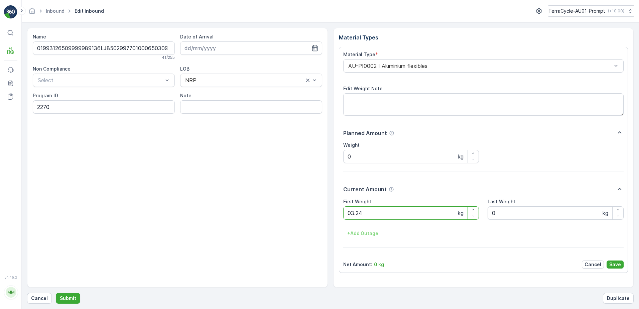
click button "Submit" at bounding box center [68, 298] width 24 height 11
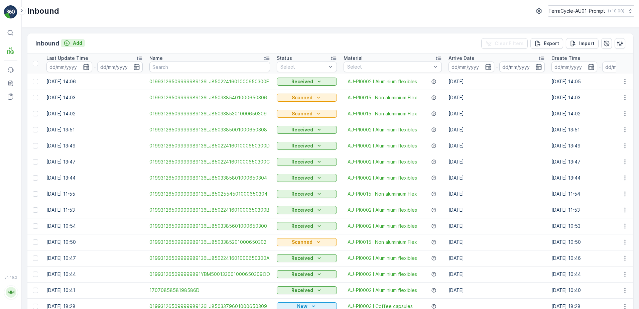
click at [74, 44] on p "Add" at bounding box center [77, 43] width 9 height 7
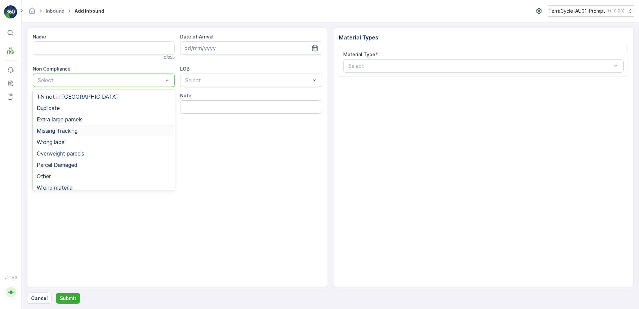
click at [65, 133] on span "Missing Tracking" at bounding box center [57, 131] width 41 height 6
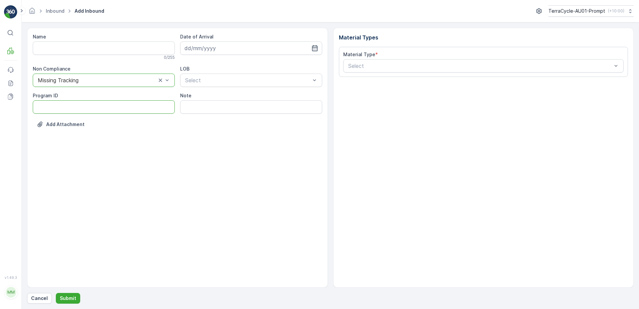
click at [66, 106] on ID "Program ID" at bounding box center [104, 106] width 142 height 13
type ID "1307"
click at [239, 49] on input at bounding box center [251, 47] width 142 height 13
click at [250, 91] on div "5" at bounding box center [251, 90] width 11 height 11
type input "[DATE]"
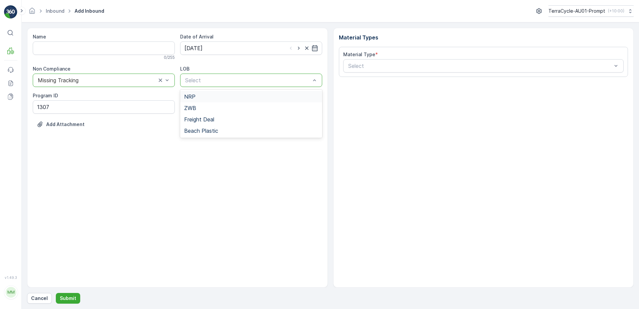
click at [229, 96] on div "NRP" at bounding box center [251, 97] width 134 height 6
click at [220, 107] on input "Note" at bounding box center [251, 106] width 142 height 13
type input "PHOTO ATTACHED IN MEDIA FILE"
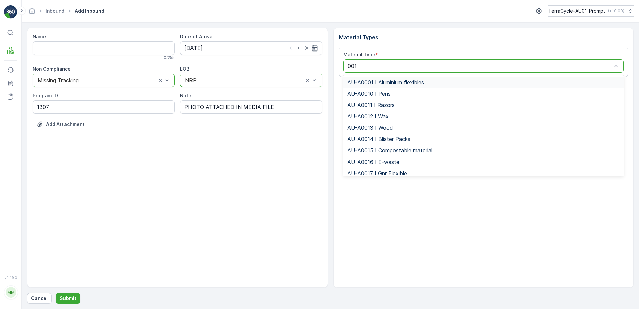
type input "0015"
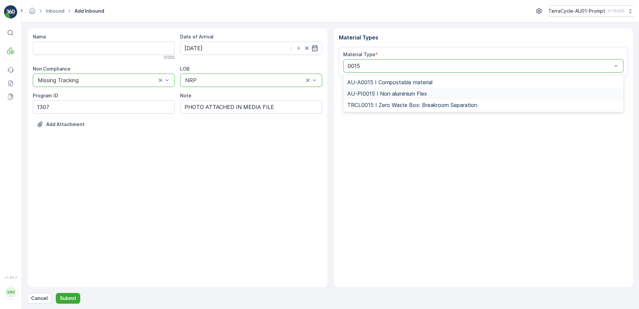
click at [420, 95] on span "AU-PI0015 I Non aluminium Flex" at bounding box center [387, 94] width 80 height 6
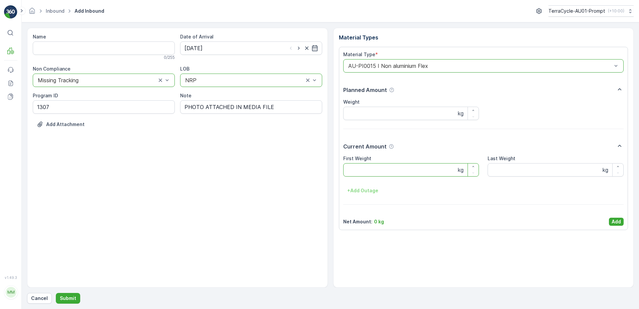
click at [366, 174] on Weight "First Weight" at bounding box center [411, 169] width 136 height 13
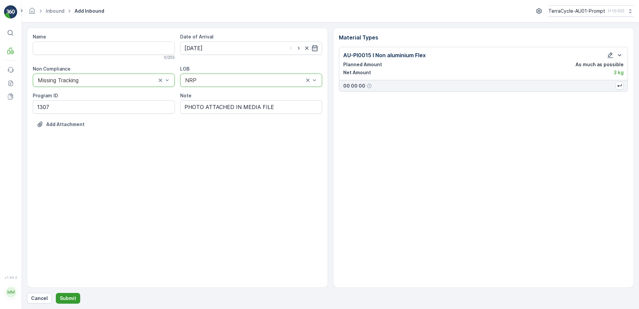
click at [71, 301] on p "Submit" at bounding box center [68, 298] width 16 height 7
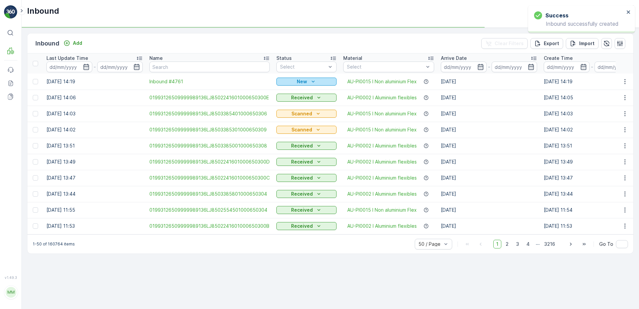
click at [299, 79] on p "New" at bounding box center [302, 81] width 10 height 7
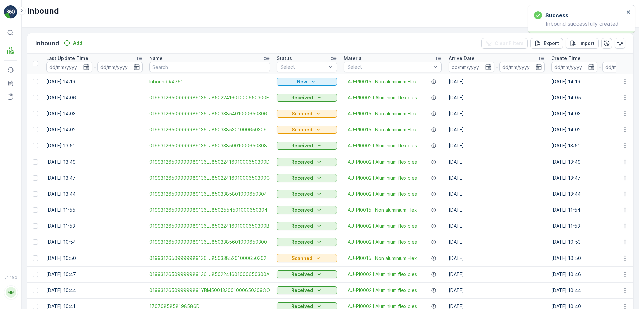
click at [294, 99] on p "Received" at bounding box center [302, 97] width 22 height 7
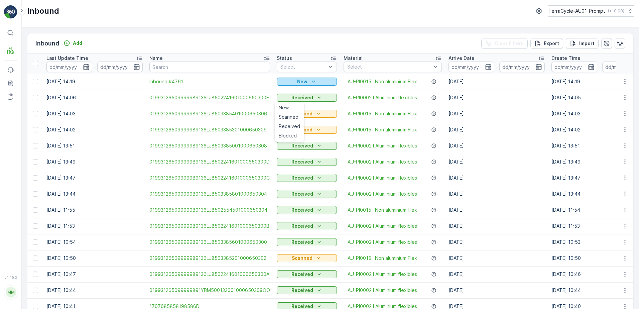
click at [310, 82] on icon "New" at bounding box center [313, 81] width 7 height 7
click at [298, 100] on span "Scanned" at bounding box center [289, 101] width 20 height 7
click at [630, 80] on td at bounding box center [625, 82] width 18 height 16
click at [625, 83] on icon "button" at bounding box center [625, 81] width 7 height 7
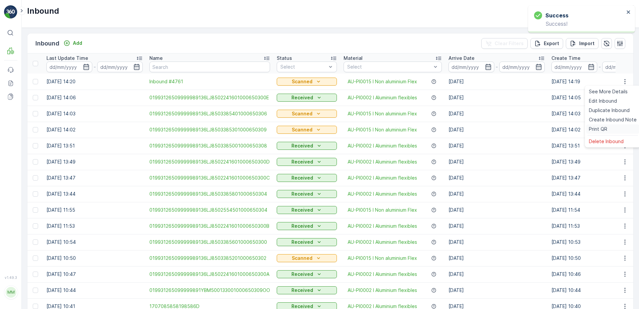
click at [610, 129] on div "Print QR" at bounding box center [612, 128] width 53 height 9
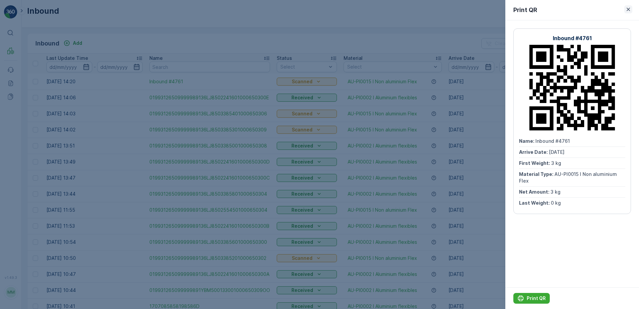
click at [630, 9] on icon "button" at bounding box center [628, 9] width 7 height 7
